Goal: Navigation & Orientation: Go to known website

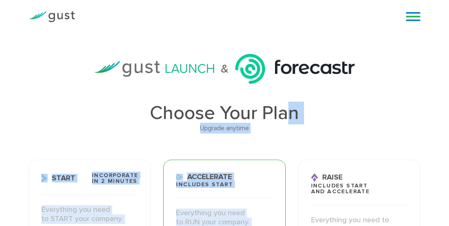
drag, startPoint x: 293, startPoint y: 166, endPoint x: 288, endPoint y: 98, distance: 67.6
